Goal: Find specific page/section: Find specific page/section

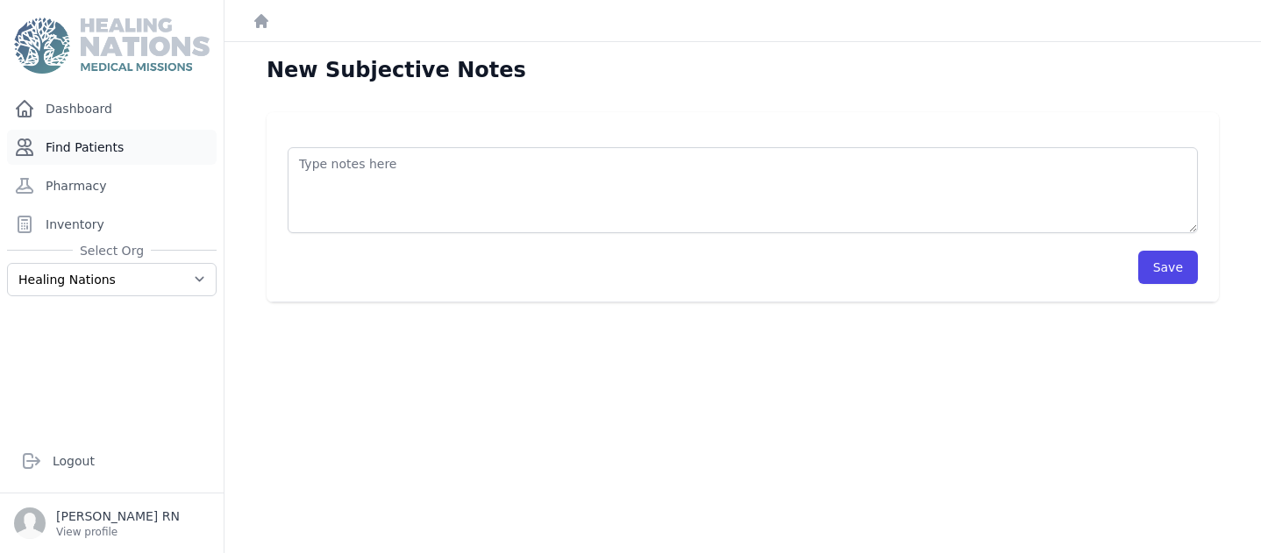
click at [93, 144] on link "Find Patients" at bounding box center [112, 147] width 210 height 35
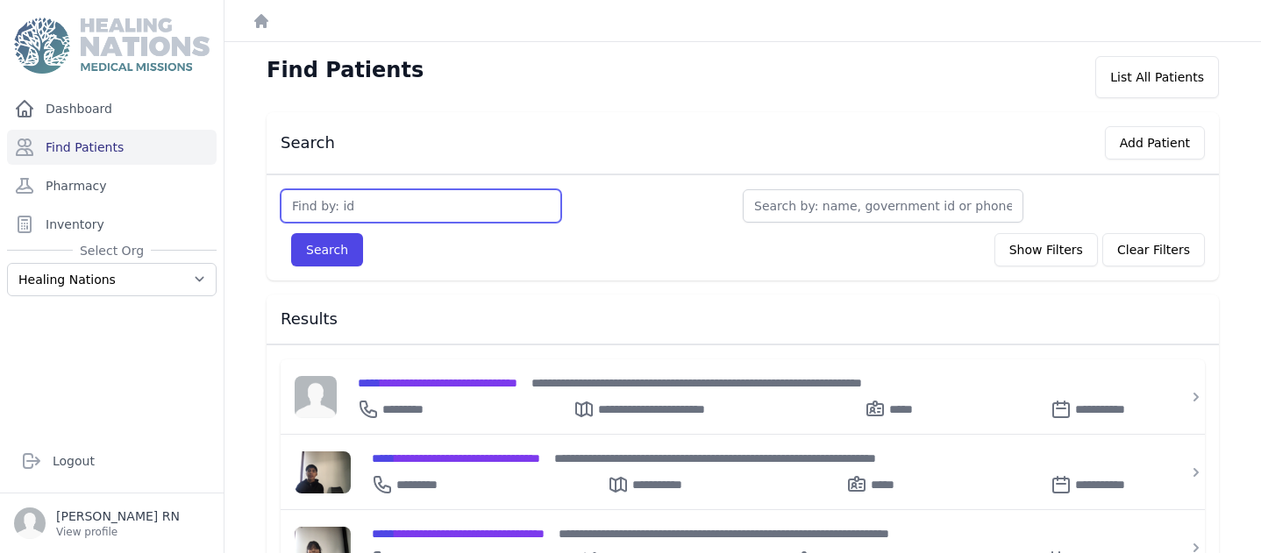
click at [304, 204] on input "text" at bounding box center [421, 205] width 281 height 33
type input "3705"
click at [317, 256] on button "Search" at bounding box center [327, 249] width 72 height 33
